Goal: Task Accomplishment & Management: Manage account settings

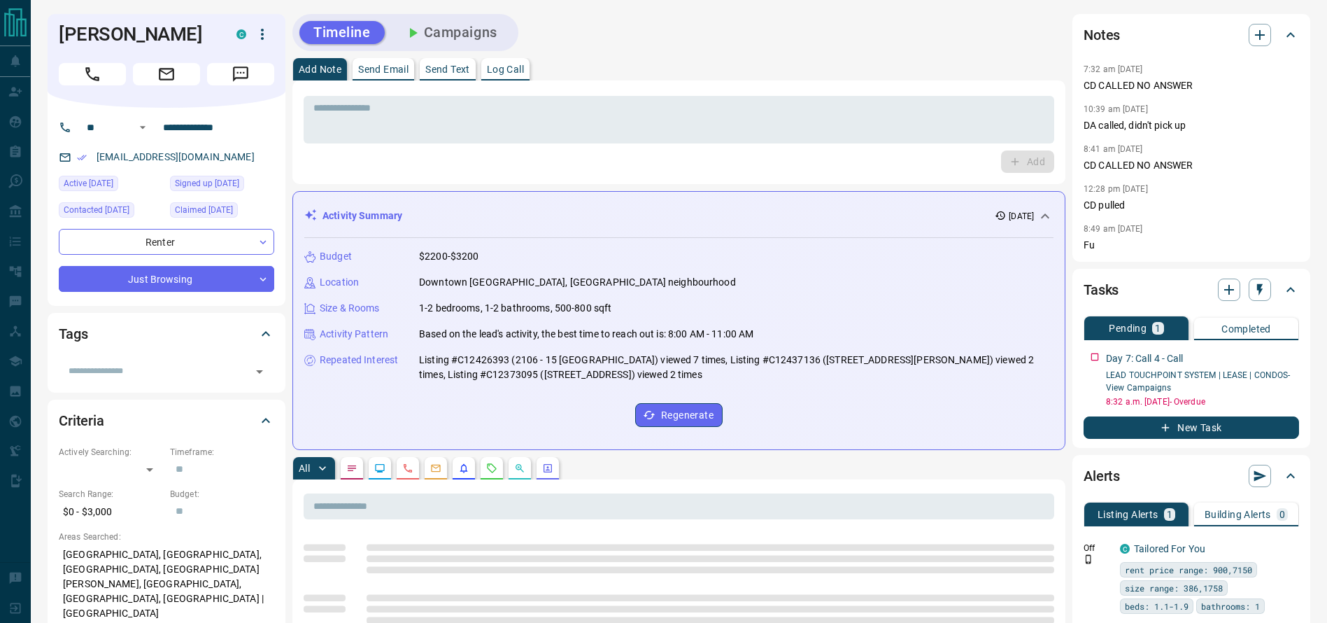
click at [859, 22] on div "Timeline Campaigns" at bounding box center [678, 32] width 773 height 37
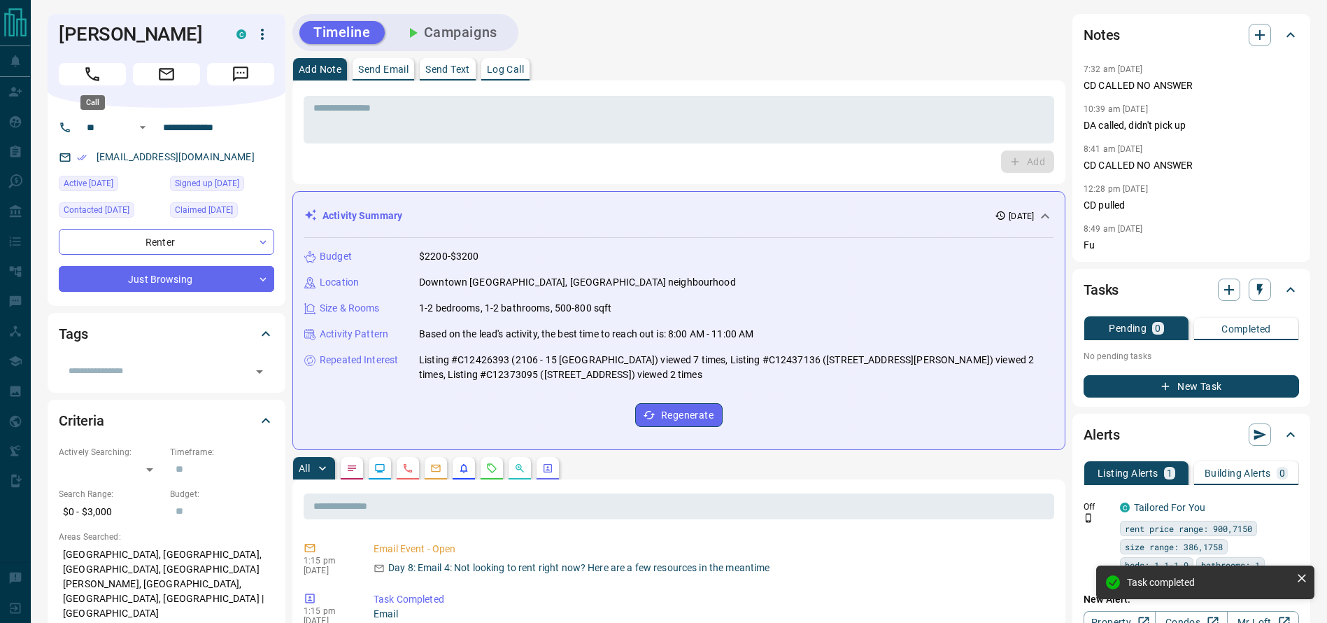
click at [103, 82] on button "Call" at bounding box center [92, 74] width 67 height 22
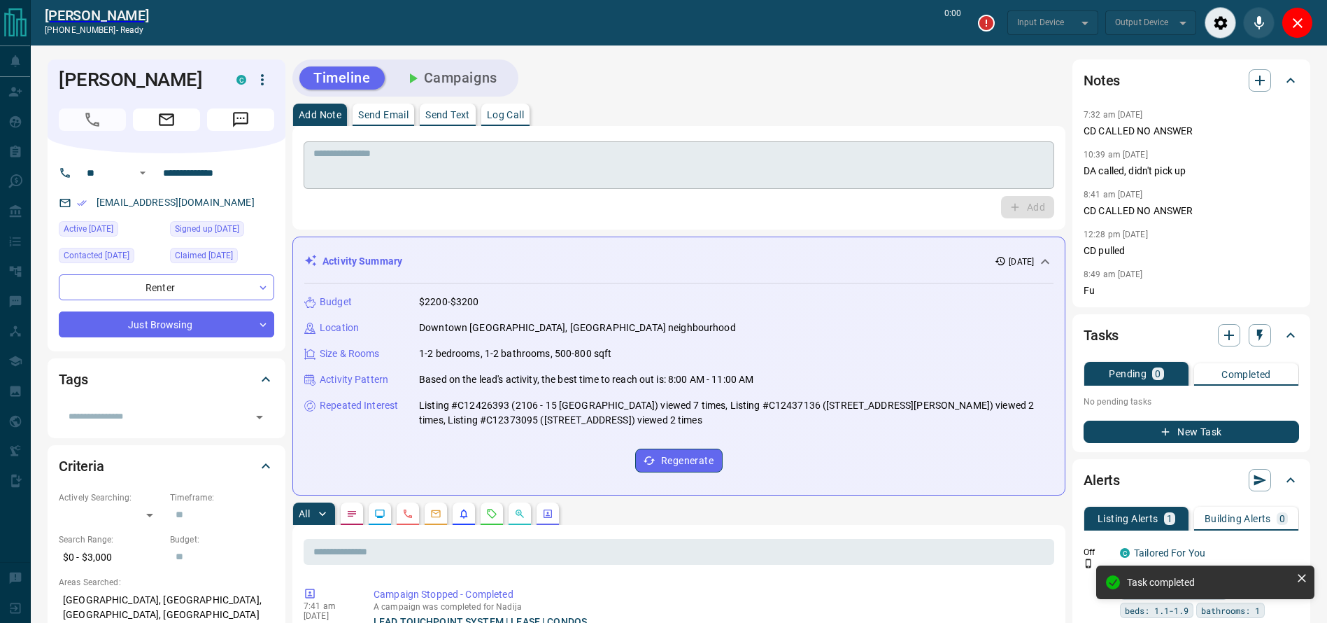
type input "*******"
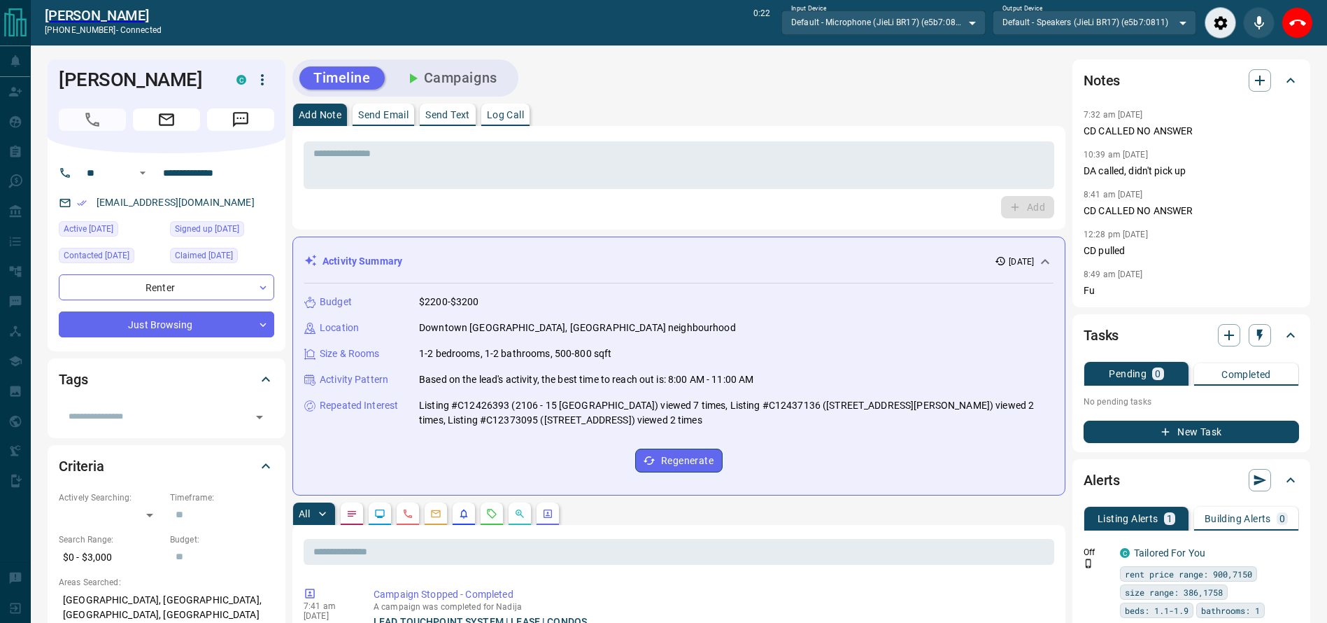
click at [856, 89] on div "Timeline Campaigns" at bounding box center [678, 77] width 773 height 37
click at [782, 87] on div "Timeline Campaigns" at bounding box center [678, 77] width 773 height 37
click at [781, 91] on div "Timeline Campaigns" at bounding box center [678, 77] width 773 height 37
click at [676, 130] on div "* ​ Add" at bounding box center [678, 178] width 773 height 104
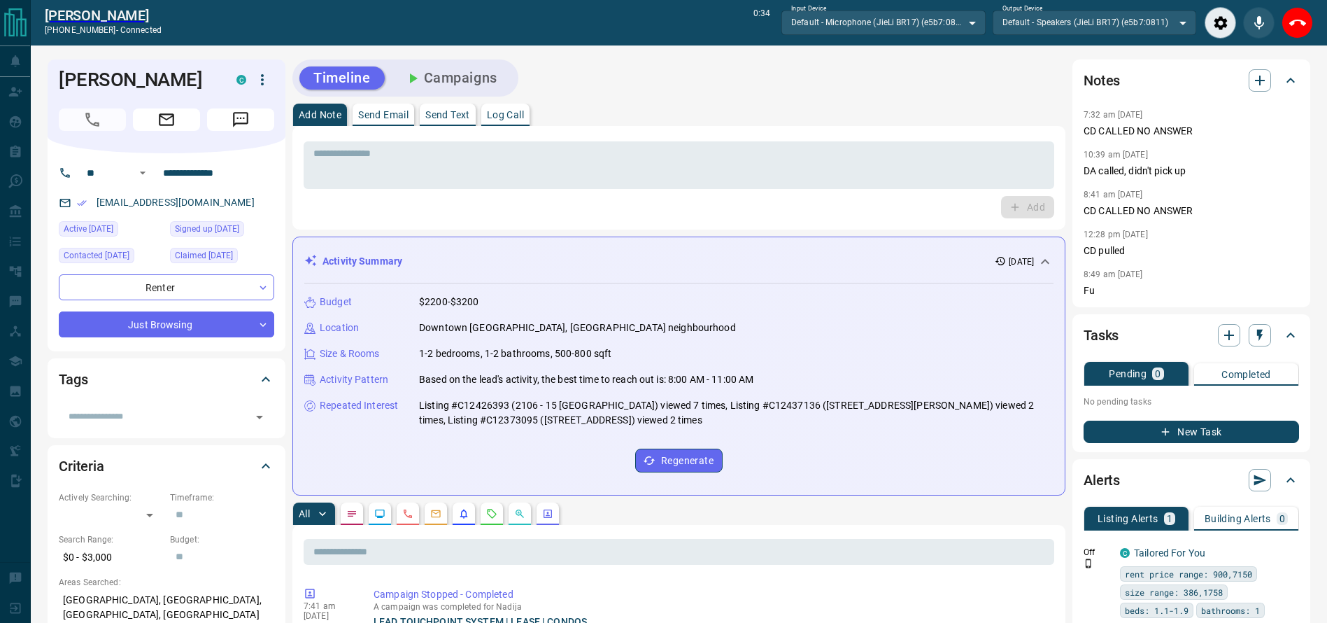
click at [663, 115] on div "Add Note Send Email Send Text Log Call" at bounding box center [678, 115] width 773 height 22
click at [1301, 19] on icon "End Call" at bounding box center [1298, 23] width 17 height 17
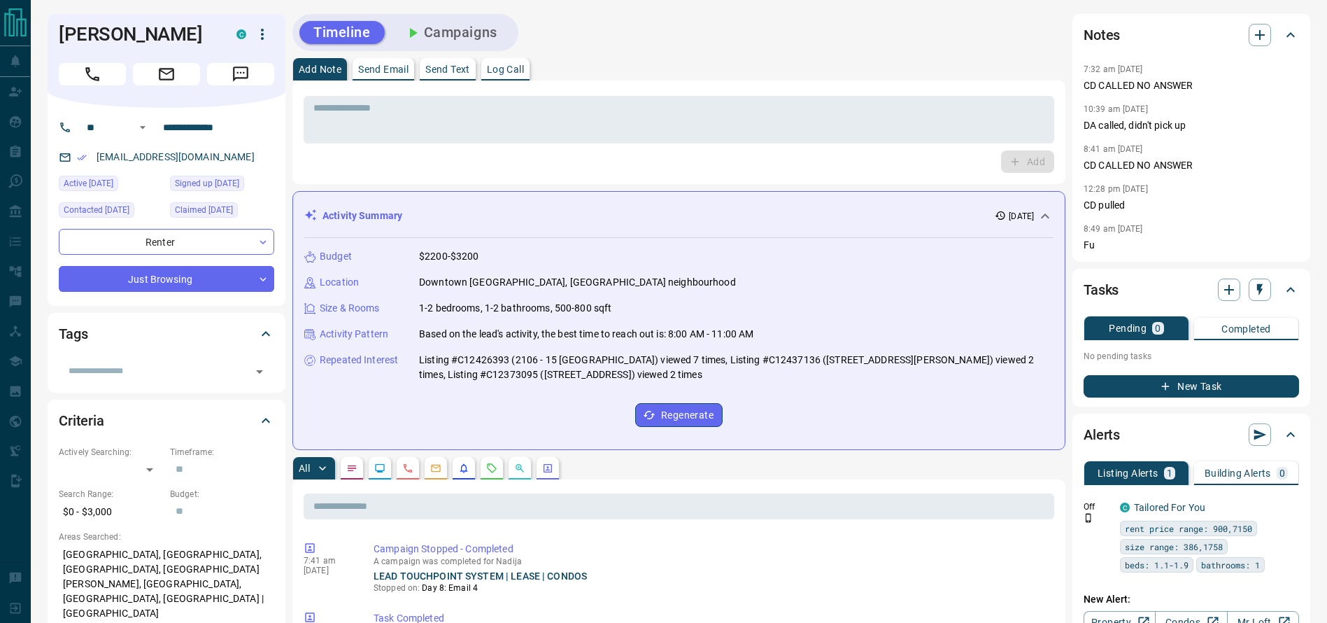
click at [866, 155] on div "Add" at bounding box center [679, 161] width 751 height 22
click at [866, 139] on div "* ​" at bounding box center [679, 120] width 751 height 48
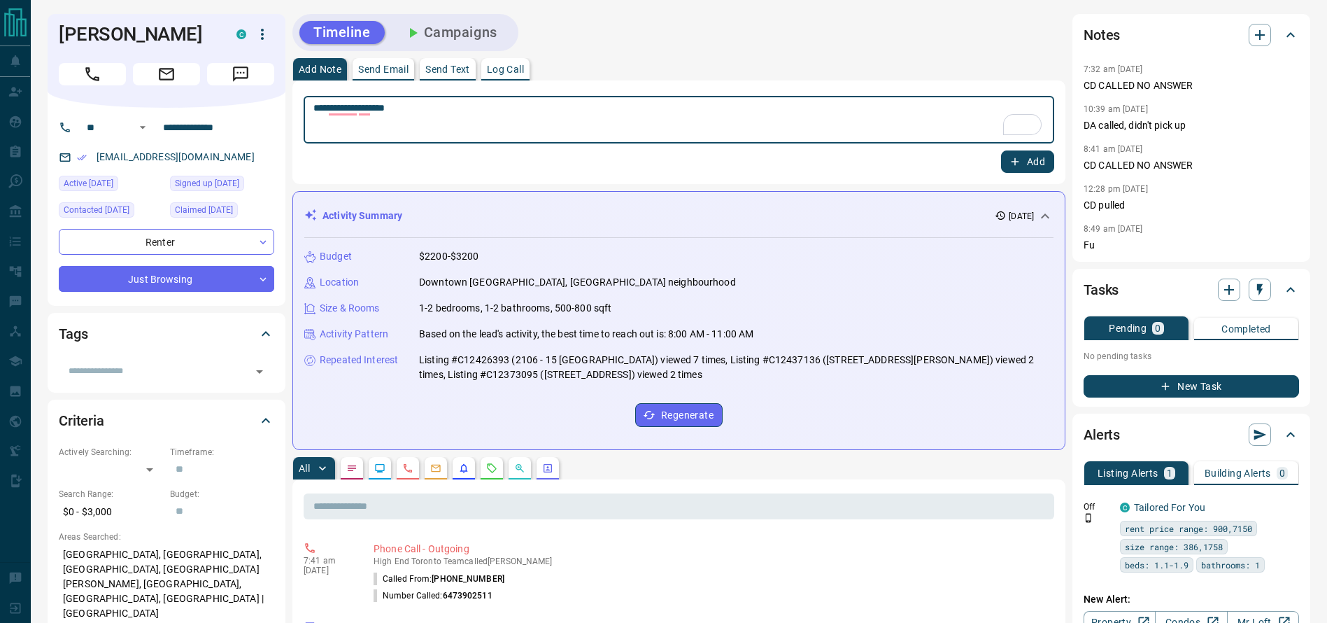
type textarea "**********"
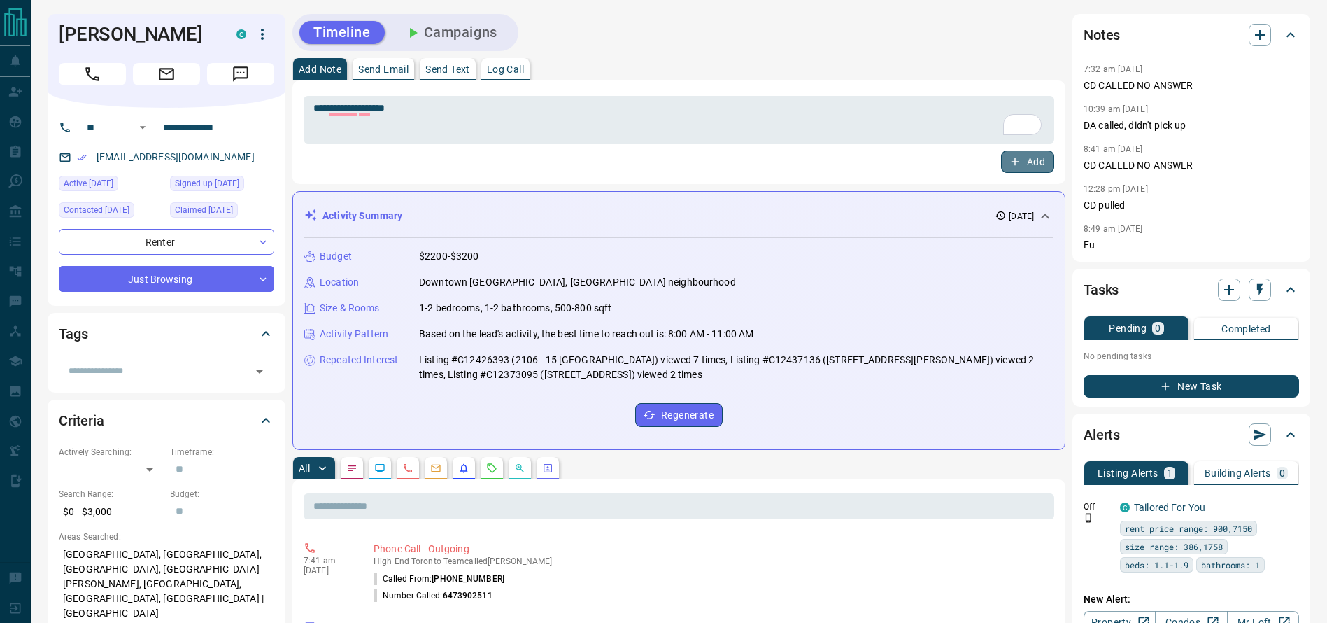
click at [1029, 171] on button "Add" at bounding box center [1027, 161] width 53 height 22
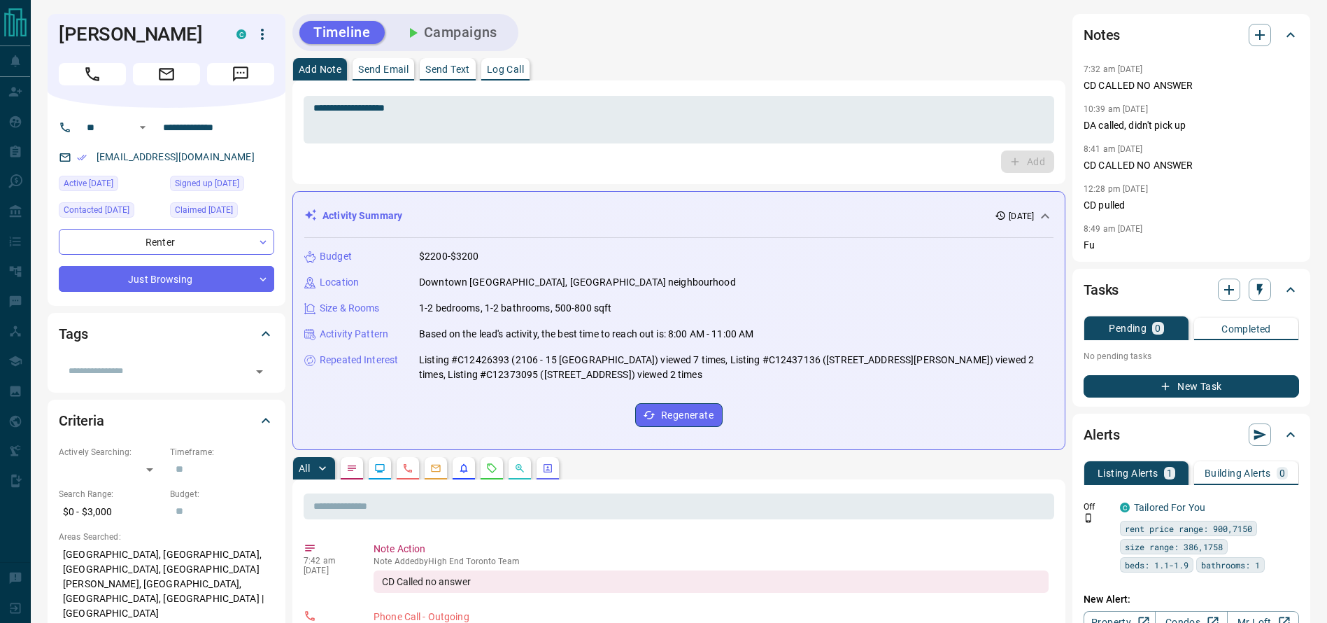
click at [730, 71] on div "Add Note Send Email Send Text Log Call" at bounding box center [678, 69] width 773 height 22
